Goal: Task Accomplishment & Management: Complete application form

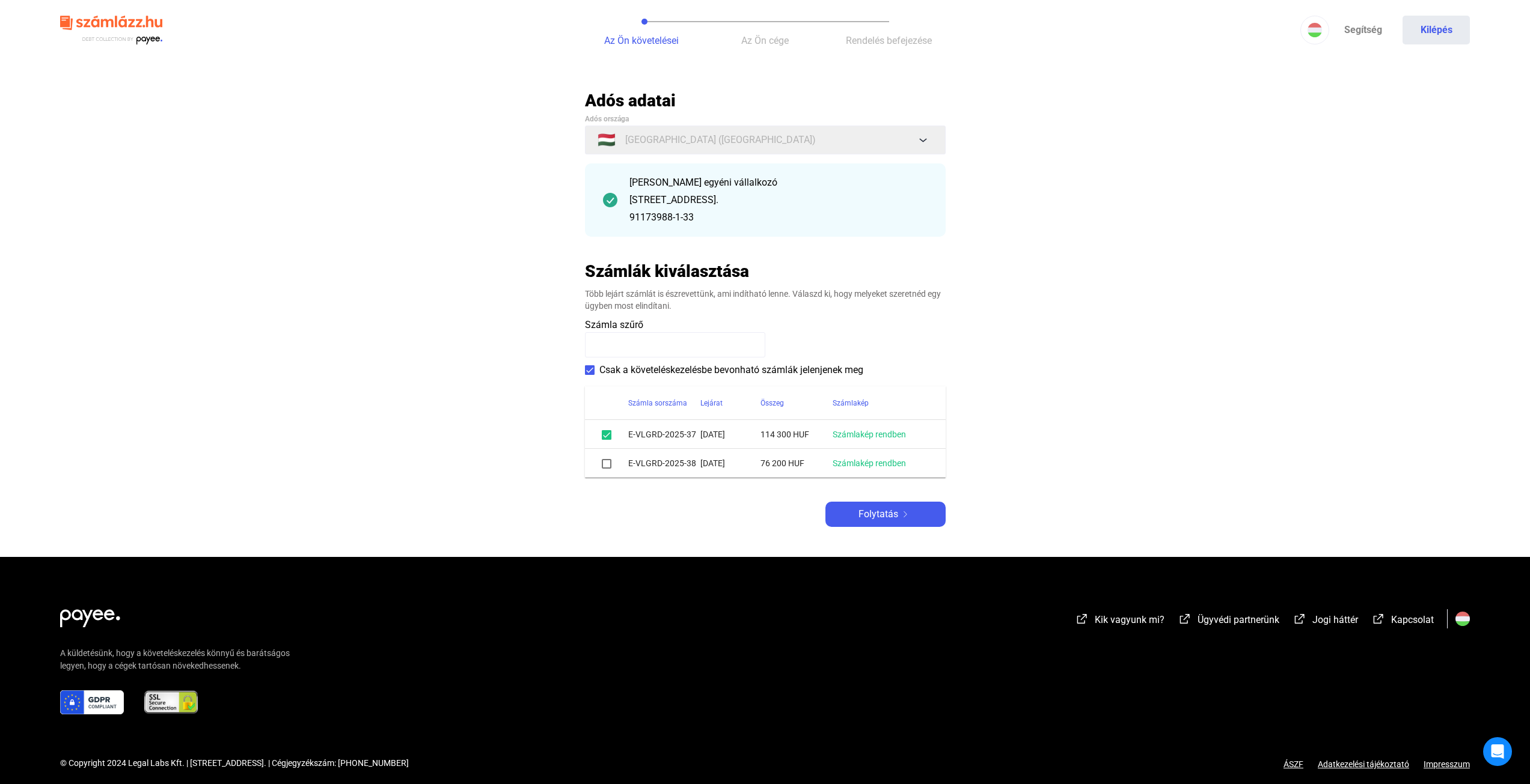
click at [675, 472] on td "E-VLGRD-2025-38" at bounding box center [664, 463] width 72 height 29
click at [668, 462] on td "E-VLGRD-2025-38" at bounding box center [664, 463] width 72 height 29
click at [610, 465] on span at bounding box center [607, 463] width 10 height 10
click at [792, 524] on div "Adós adatai Adós országa 🇭🇺 [GEOGRAPHIC_DATA] ([GEOGRAPHIC_DATA]) [PERSON_NAME]…" at bounding box center [765, 308] width 360 height 437
click at [861, 522] on button "Folytatás" at bounding box center [885, 514] width 120 height 25
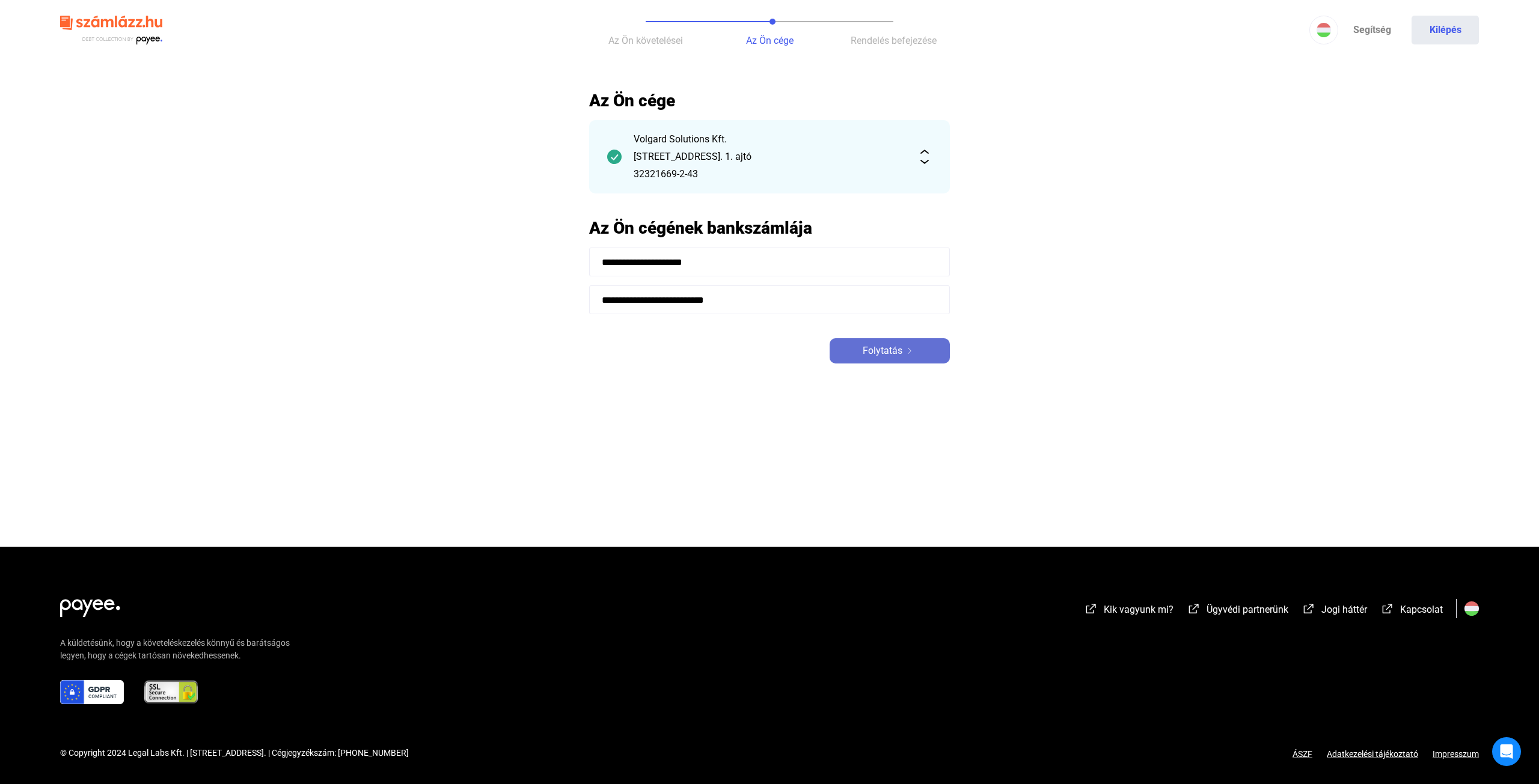
click at [901, 357] on span "Folytatás" at bounding box center [882, 351] width 40 height 14
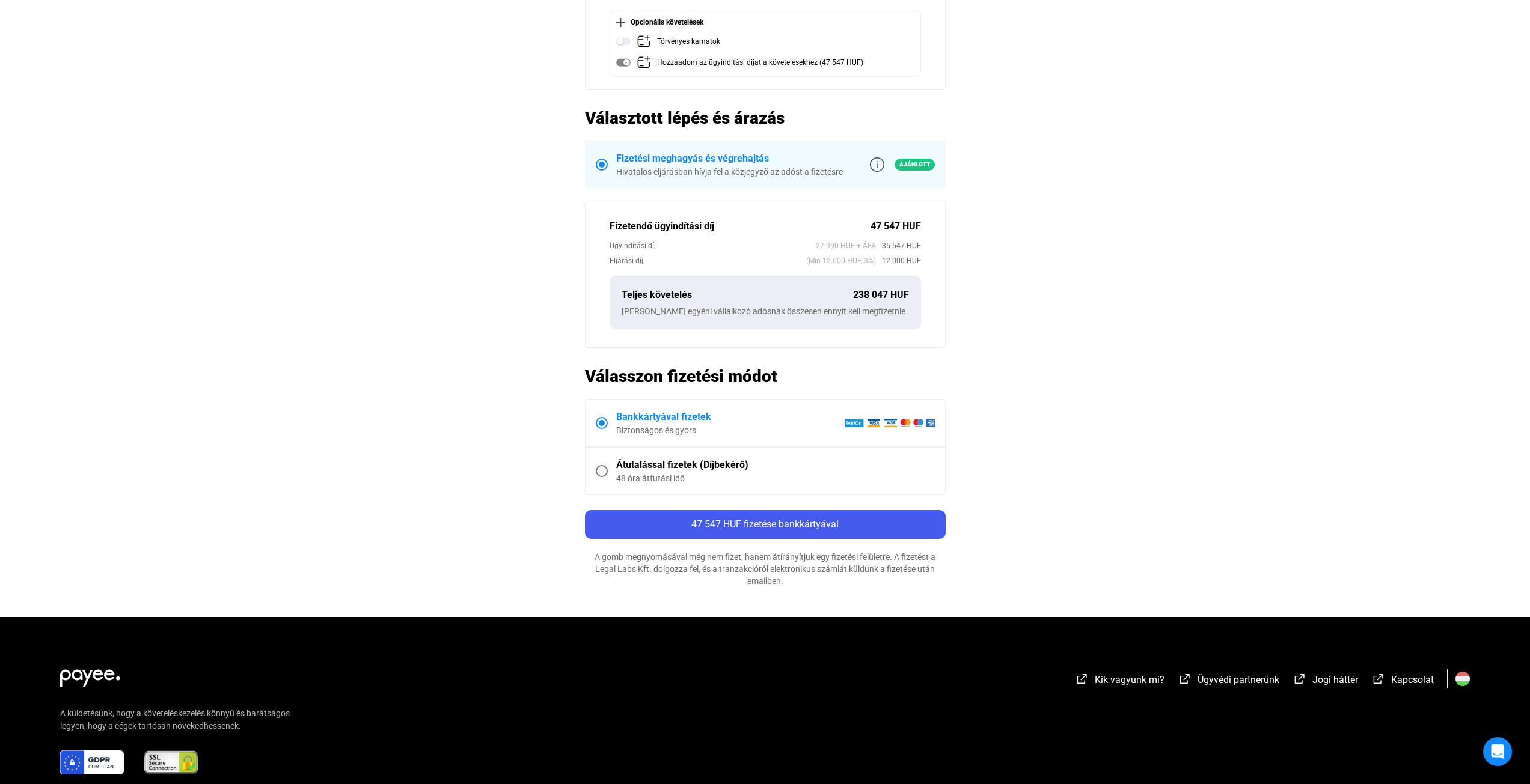
scroll to position [240, 0]
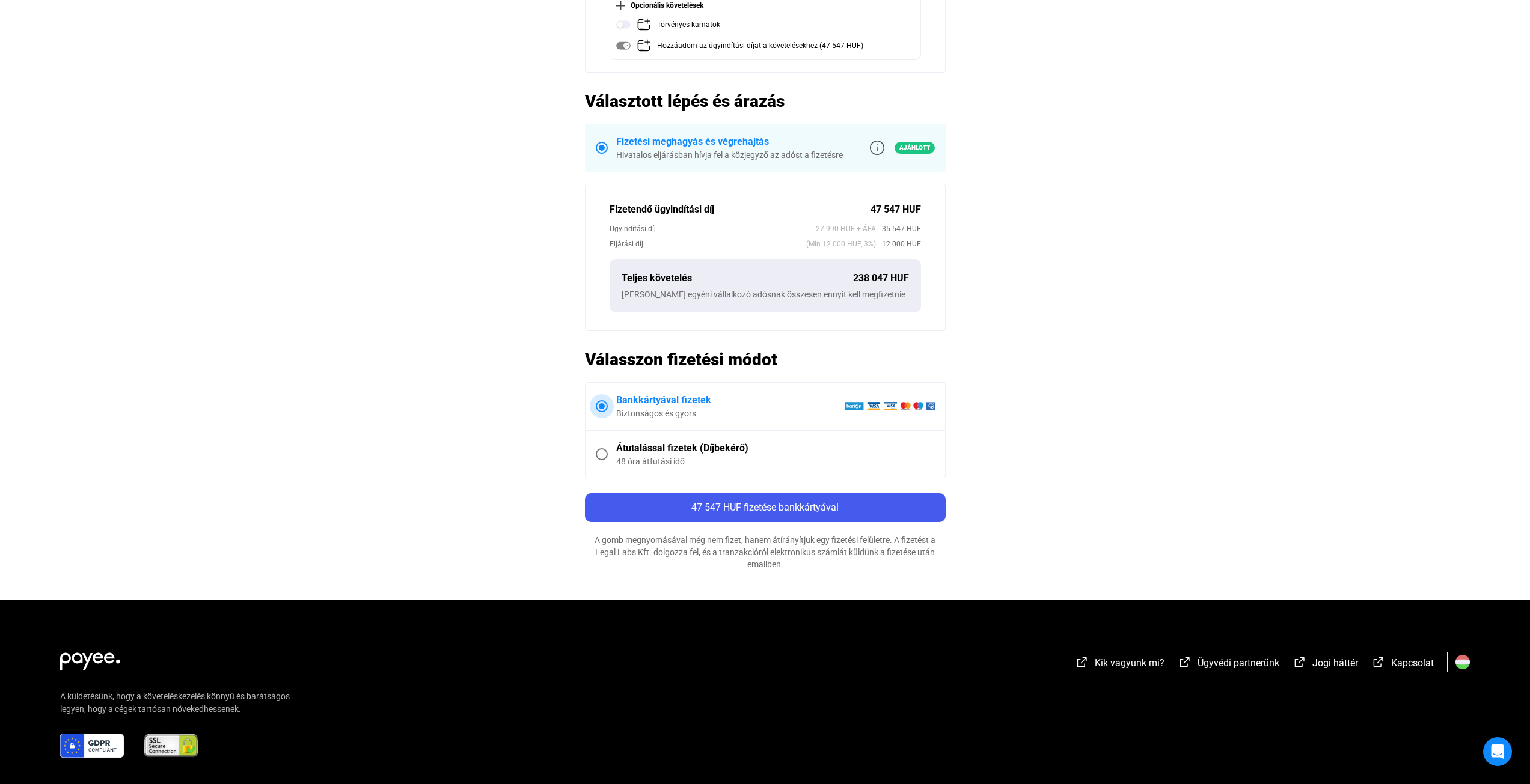
click at [681, 400] on div "Bankkártyával fizetek" at bounding box center [730, 400] width 228 height 14
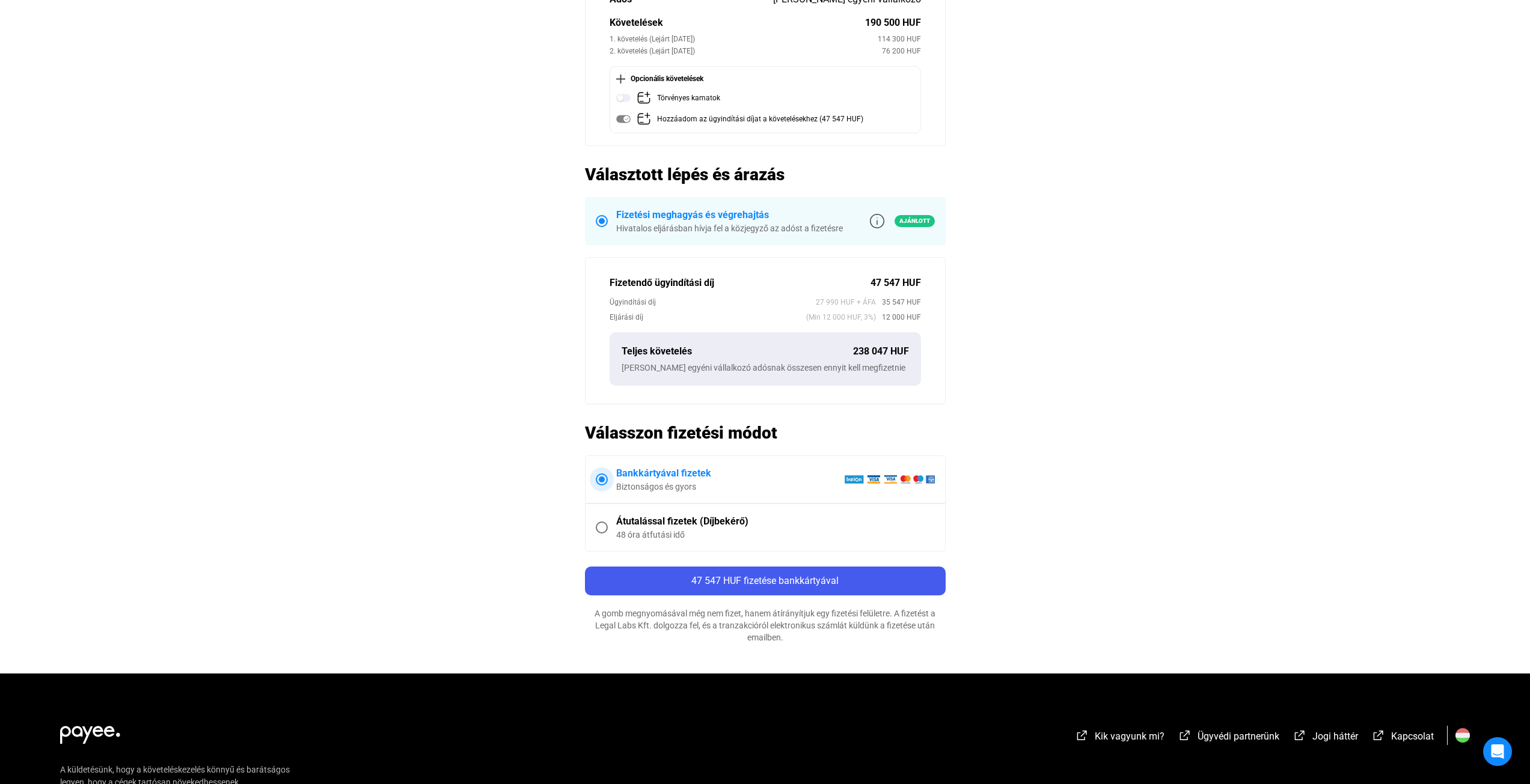
scroll to position [0, 0]
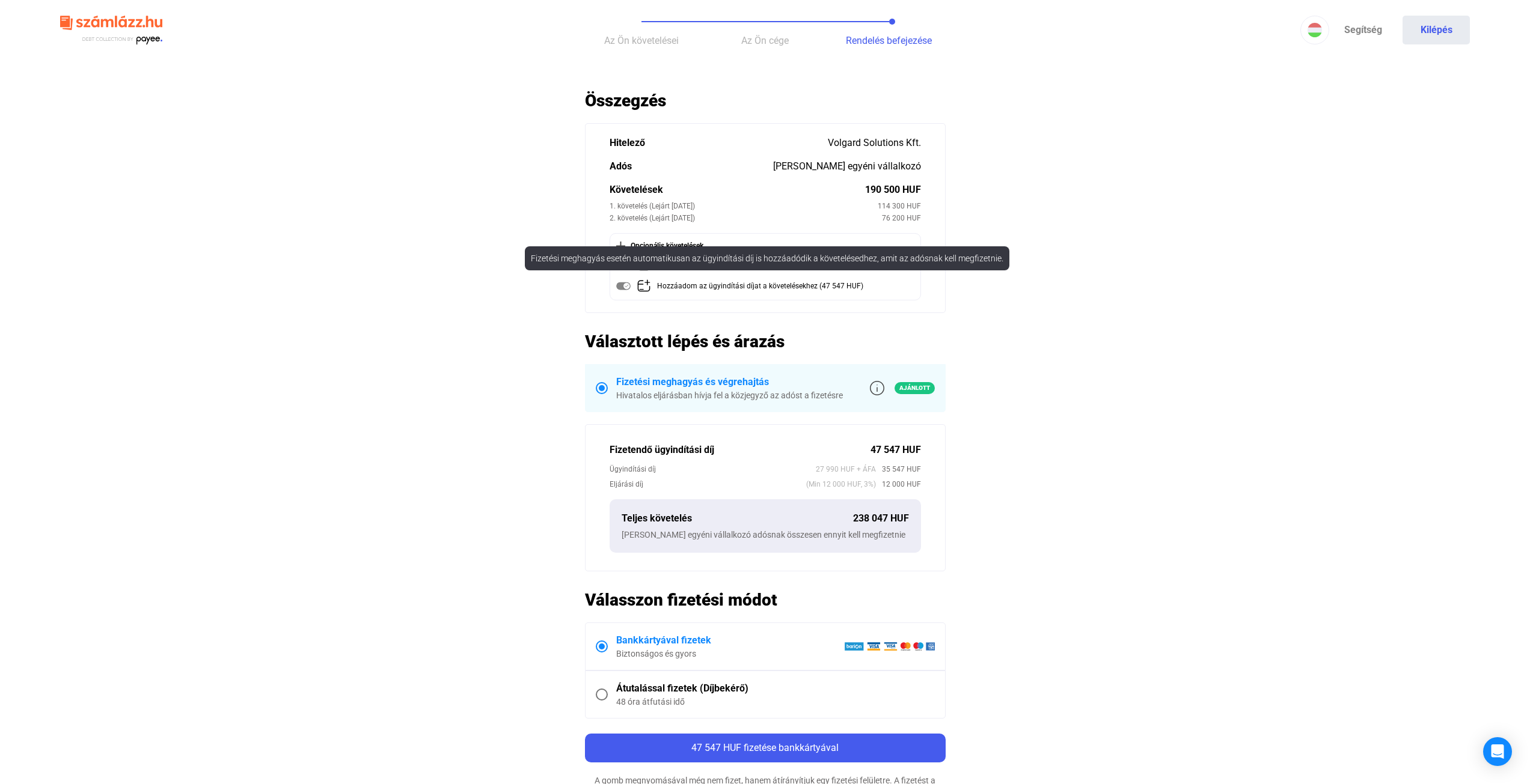
click at [623, 269] on div "Fizetési meghagyás esetén automatikusan az ügyindítási díj is hozzáadódik a köv…" at bounding box center [767, 258] width 485 height 24
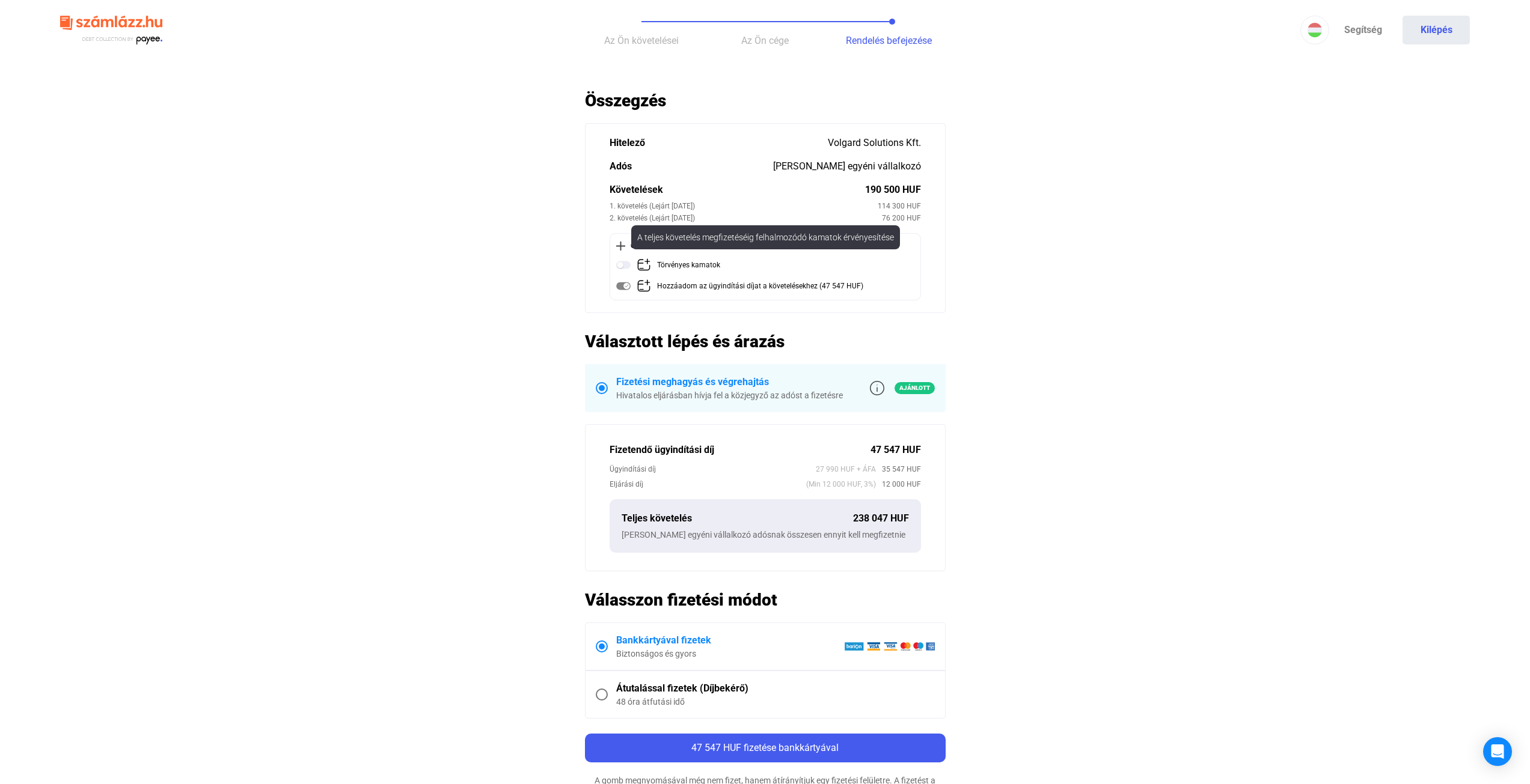
click at [631, 265] on div "Törvényes kamatok" at bounding box center [767, 265] width 300 height 15
click at [622, 261] on img at bounding box center [624, 265] width 14 height 14
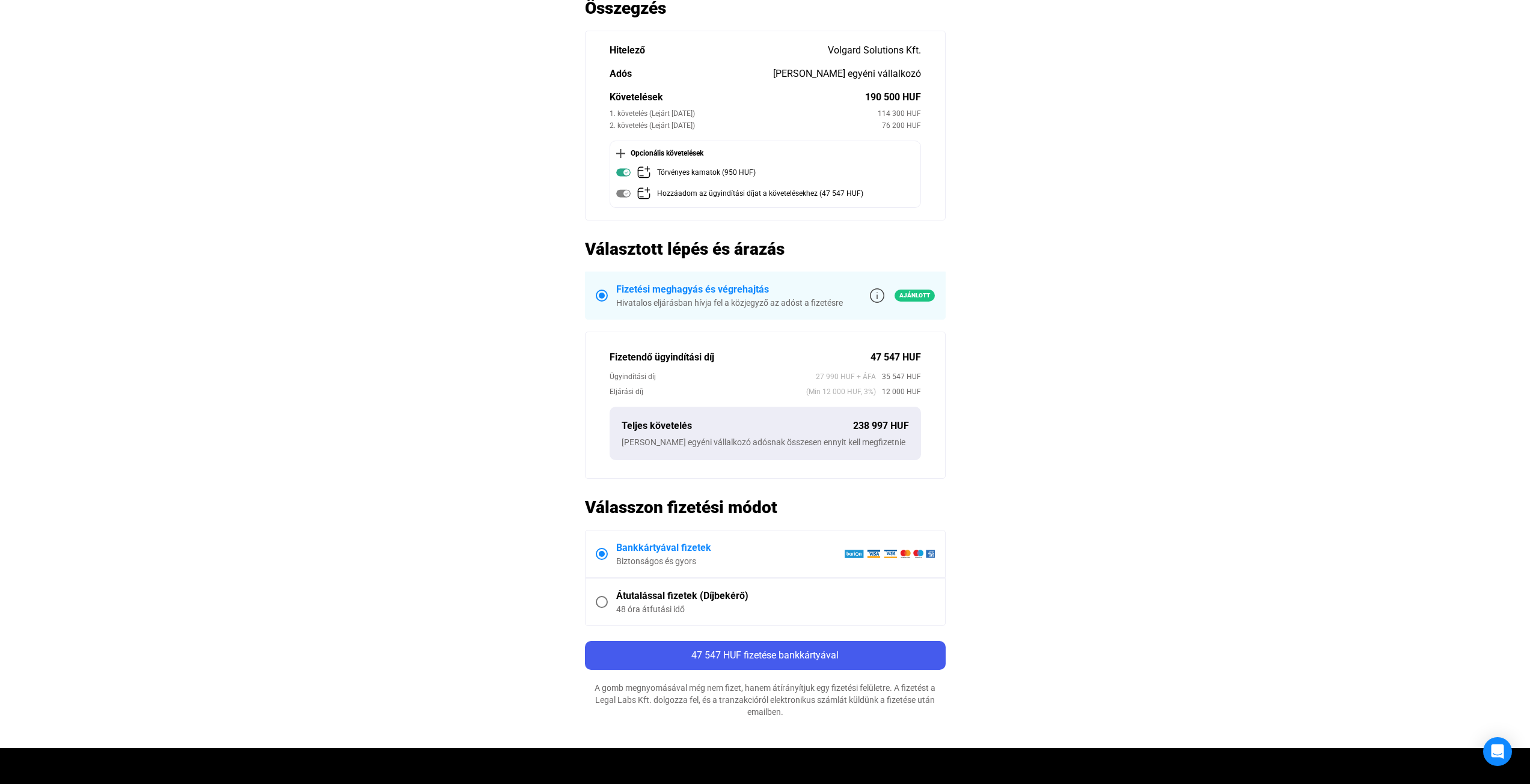
scroll to position [120, 0]
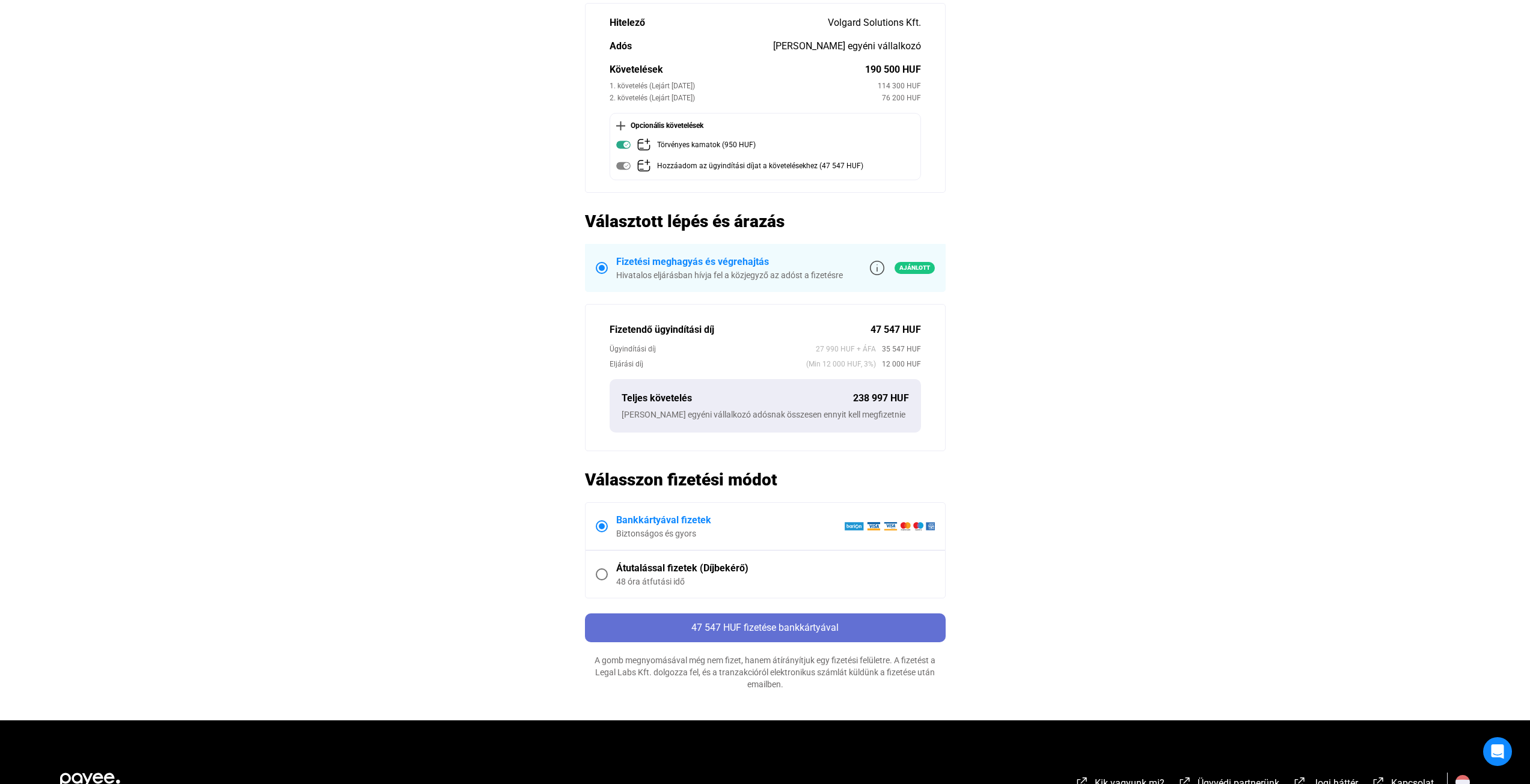
click at [795, 626] on span "47 547 HUF fizetése bankkártyával" at bounding box center [765, 627] width 148 height 11
